Goal: Navigation & Orientation: Find specific page/section

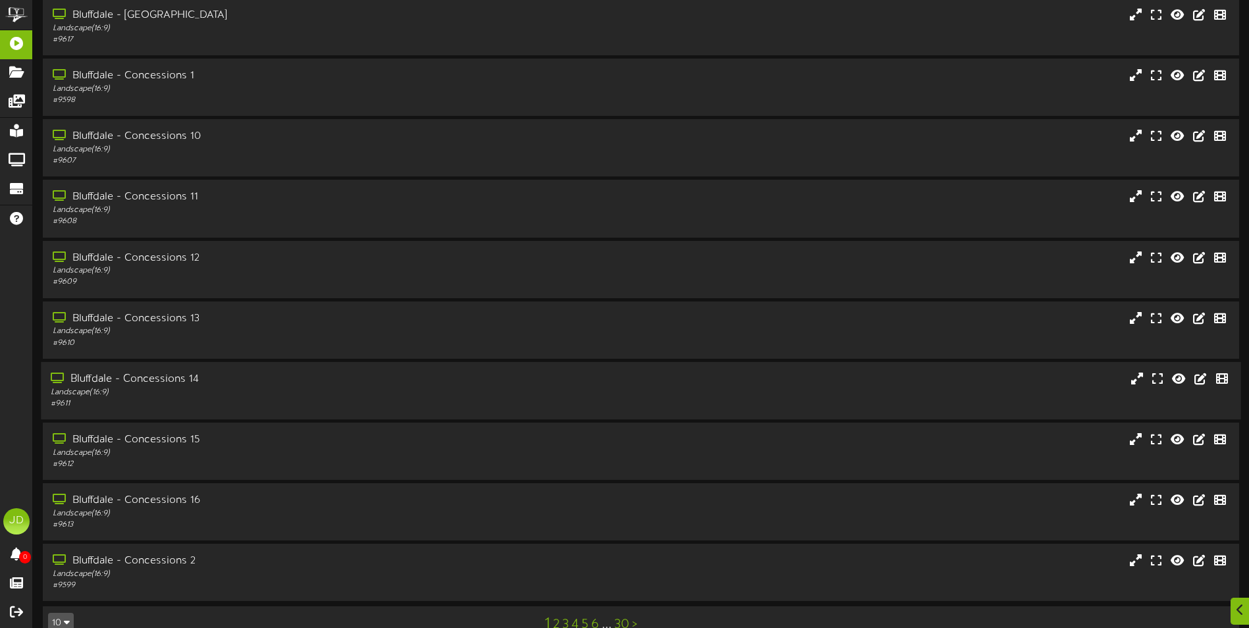
scroll to position [78, 0]
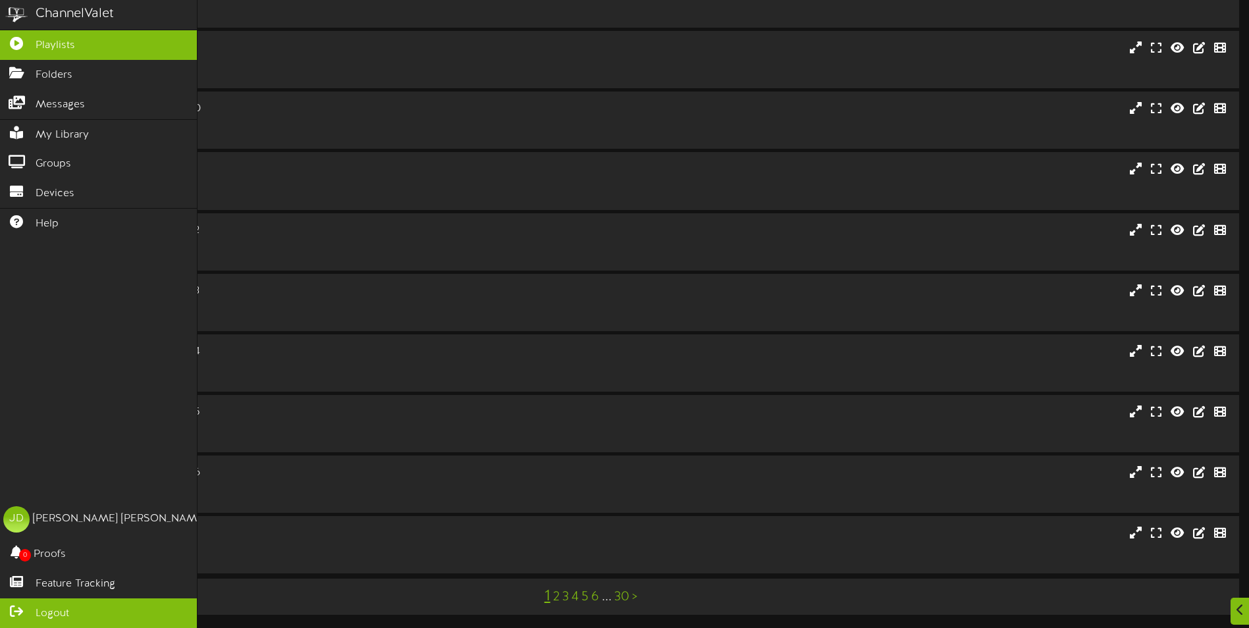
click at [27, 606] on icon at bounding box center [16, 610] width 33 height 10
